Goal: Find specific page/section

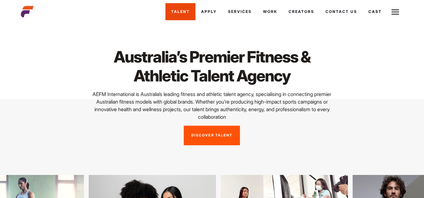
drag, startPoint x: 0, startPoint y: 0, endPoint x: 183, endPoint y: 12, distance: 183.5
click at [183, 12] on link "Talent" at bounding box center [180, 11] width 30 height 17
click at [220, 138] on link "Discover Talent" at bounding box center [212, 136] width 56 height 20
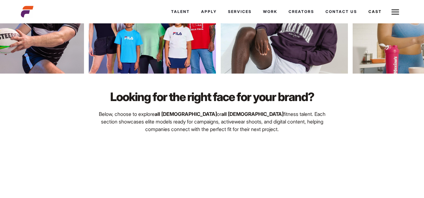
scroll to position [343, 0]
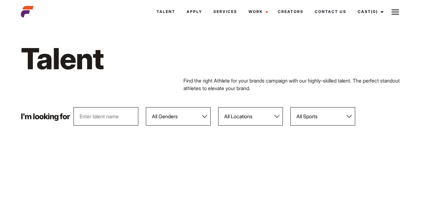
click at [206, 116] on select "All Genders [DEMOGRAPHIC_DATA] [DEMOGRAPHIC_DATA]" at bounding box center [178, 116] width 65 height 18
select select "103"
click at [146, 107] on select "All Genders [DEMOGRAPHIC_DATA] [DEMOGRAPHIC_DATA]" at bounding box center [178, 116] width 65 height 18
click at [277, 115] on select "All Locations [GEOGRAPHIC_DATA] [GEOGRAPHIC_DATA] [GEOGRAPHIC_DATA] [GEOGRAPHIC…" at bounding box center [250, 116] width 65 height 18
select select "118"
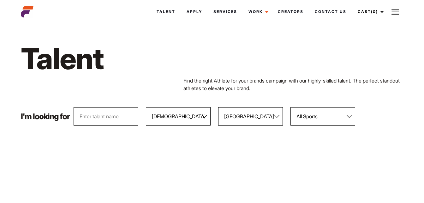
click at [218, 107] on select "All Locations [GEOGRAPHIC_DATA] [GEOGRAPHIC_DATA] [GEOGRAPHIC_DATA] [GEOGRAPHIC…" at bounding box center [250, 116] width 65 height 18
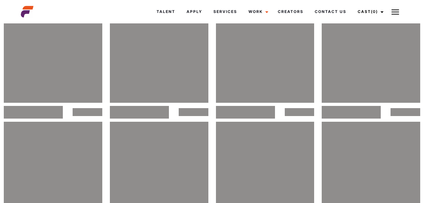
scroll to position [1086, 0]
